Goal: Transaction & Acquisition: Purchase product/service

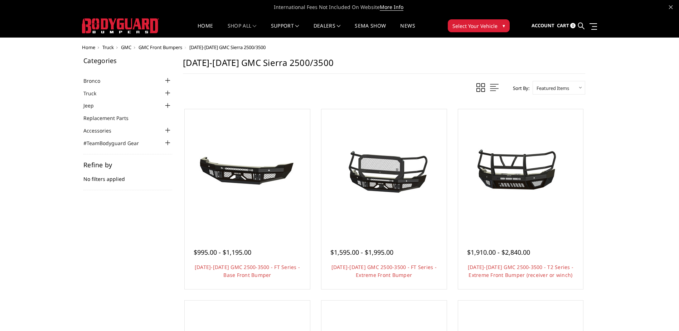
click at [168, 80] on div at bounding box center [168, 80] width 9 height 9
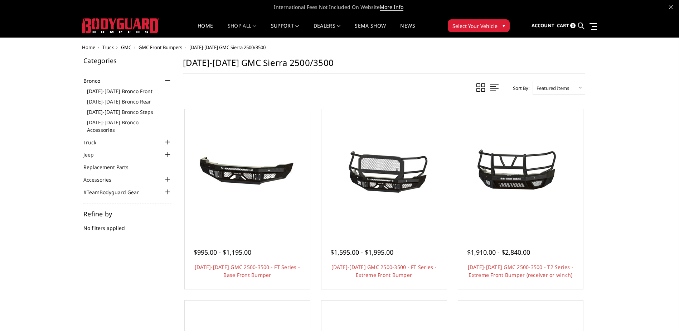
click at [126, 92] on link "[DATE]-[DATE] Bronco Front" at bounding box center [129, 91] width 85 height 8
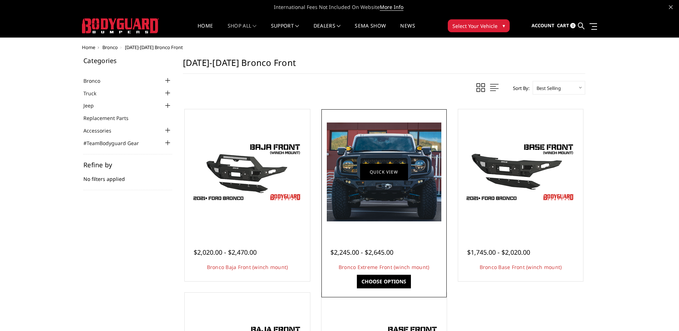
click at [395, 174] on link "Quick view" at bounding box center [384, 171] width 48 height 17
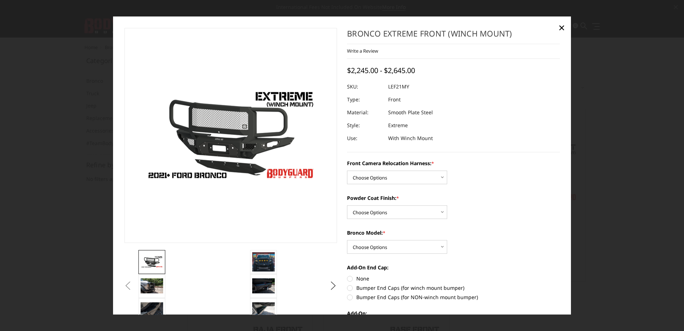
click at [133, 283] on button "Previous" at bounding box center [128, 285] width 11 height 11
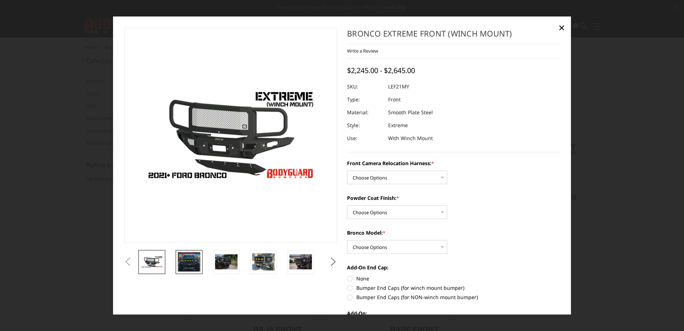
click at [188, 262] on img at bounding box center [189, 261] width 23 height 19
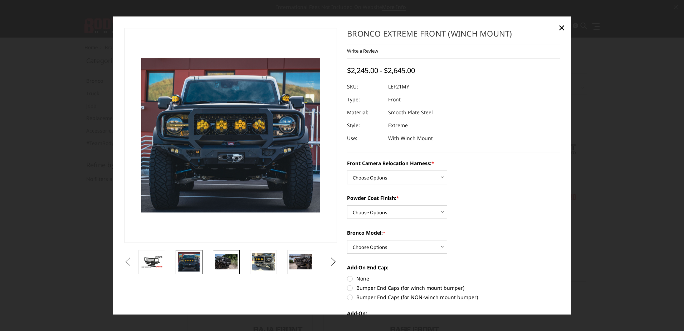
click at [227, 259] on img at bounding box center [226, 261] width 23 height 15
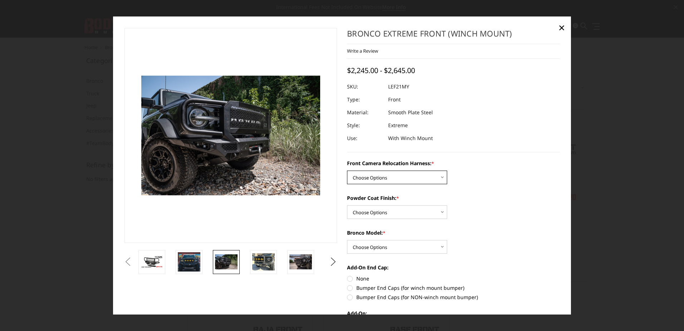
click at [367, 178] on select "Choose Options Without Front Camera Relocation Harness With Front Camera Reloca…" at bounding box center [397, 178] width 100 height 14
select select "4022"
click at [347, 171] on select "Choose Options Without Front Camera Relocation Harness With Front Camera Reloca…" at bounding box center [397, 178] width 100 height 14
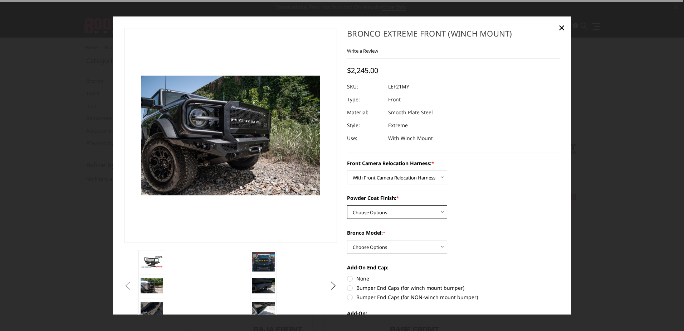
click at [381, 215] on select "Choose Options Textured Black Powder Coat Bare Metal" at bounding box center [397, 212] width 100 height 14
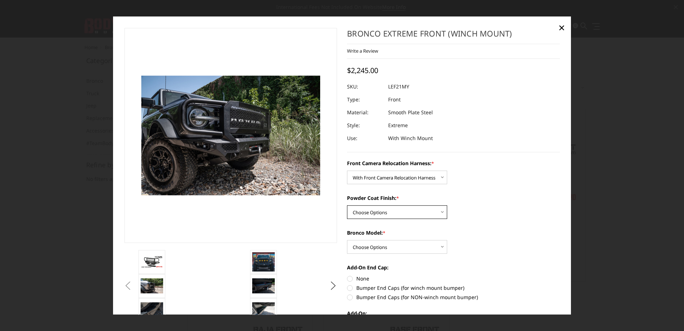
select select "4021"
click at [347, 205] on select "Choose Options Textured Black Powder Coat Bare Metal" at bounding box center [397, 212] width 100 height 14
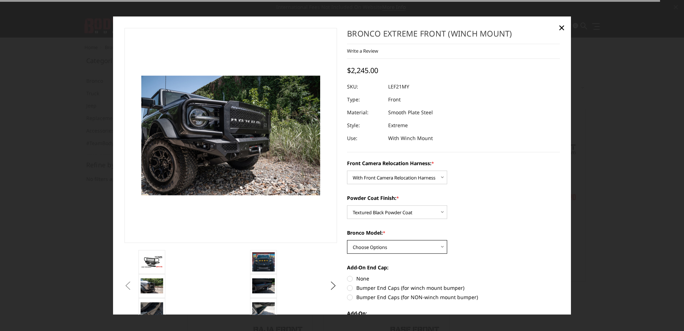
click at [379, 246] on select "Choose Options Raptor Base/Badlands/Wildtrak/etc." at bounding box center [397, 247] width 100 height 14
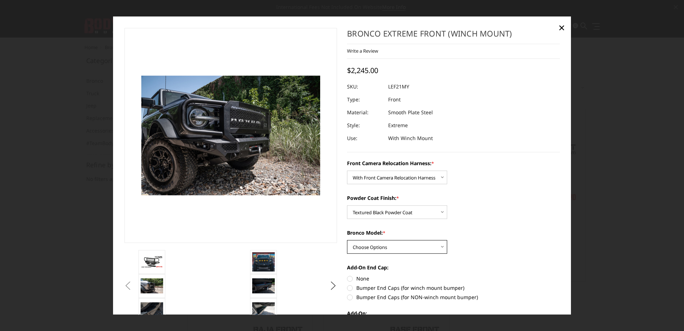
select select "4019"
click at [347, 240] on select "Choose Options Raptor Base/Badlands/Wildtrak/etc." at bounding box center [397, 247] width 100 height 14
